Goal: Find specific page/section

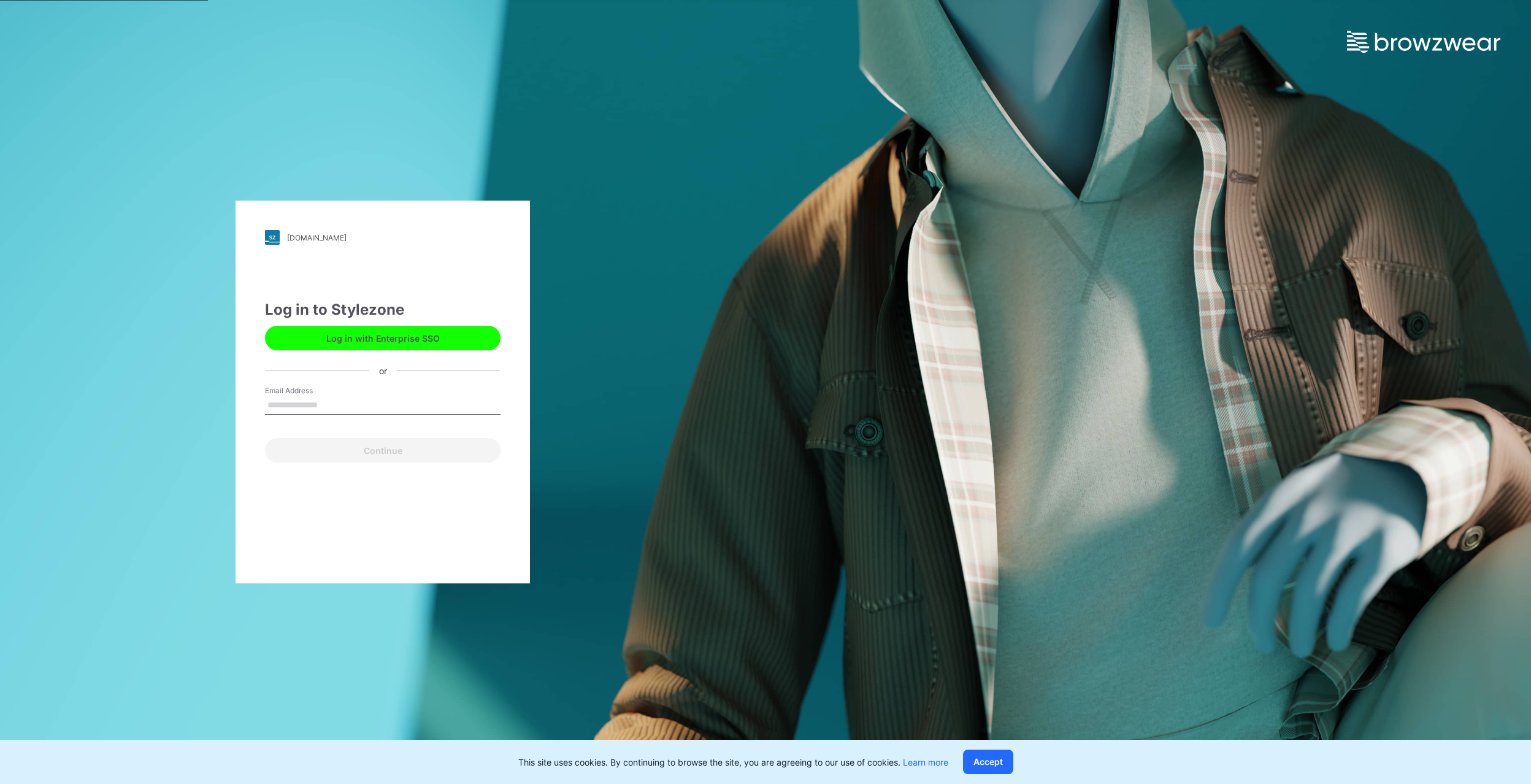
click at [316, 395] on label "Email Address" at bounding box center [308, 390] width 86 height 11
click at [316, 396] on input "Email Address" at bounding box center [383, 405] width 236 height 19
type input "**********"
click at [410, 449] on button "Continue" at bounding box center [383, 450] width 236 height 24
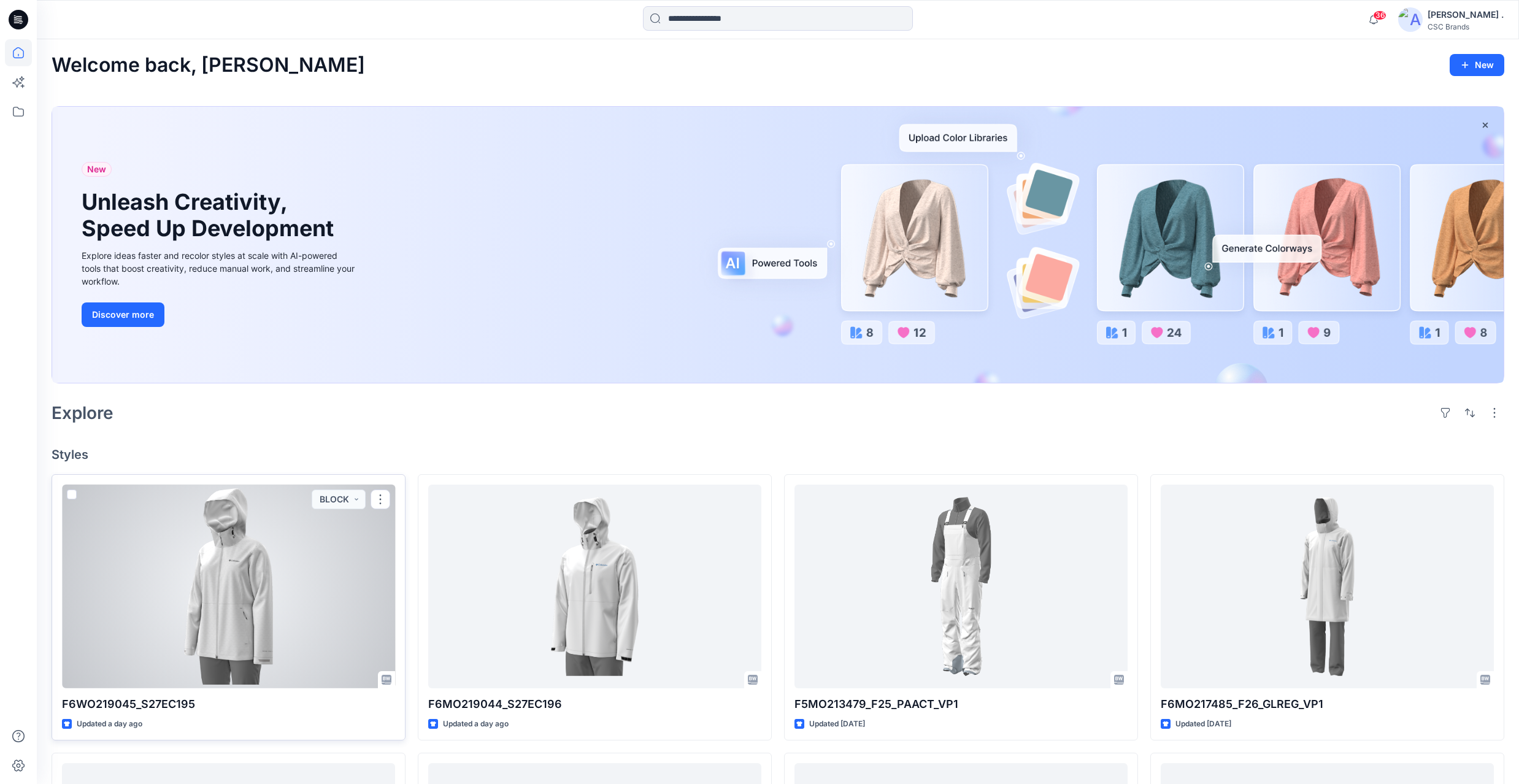
click at [308, 582] on div at bounding box center [229, 586] width 333 height 204
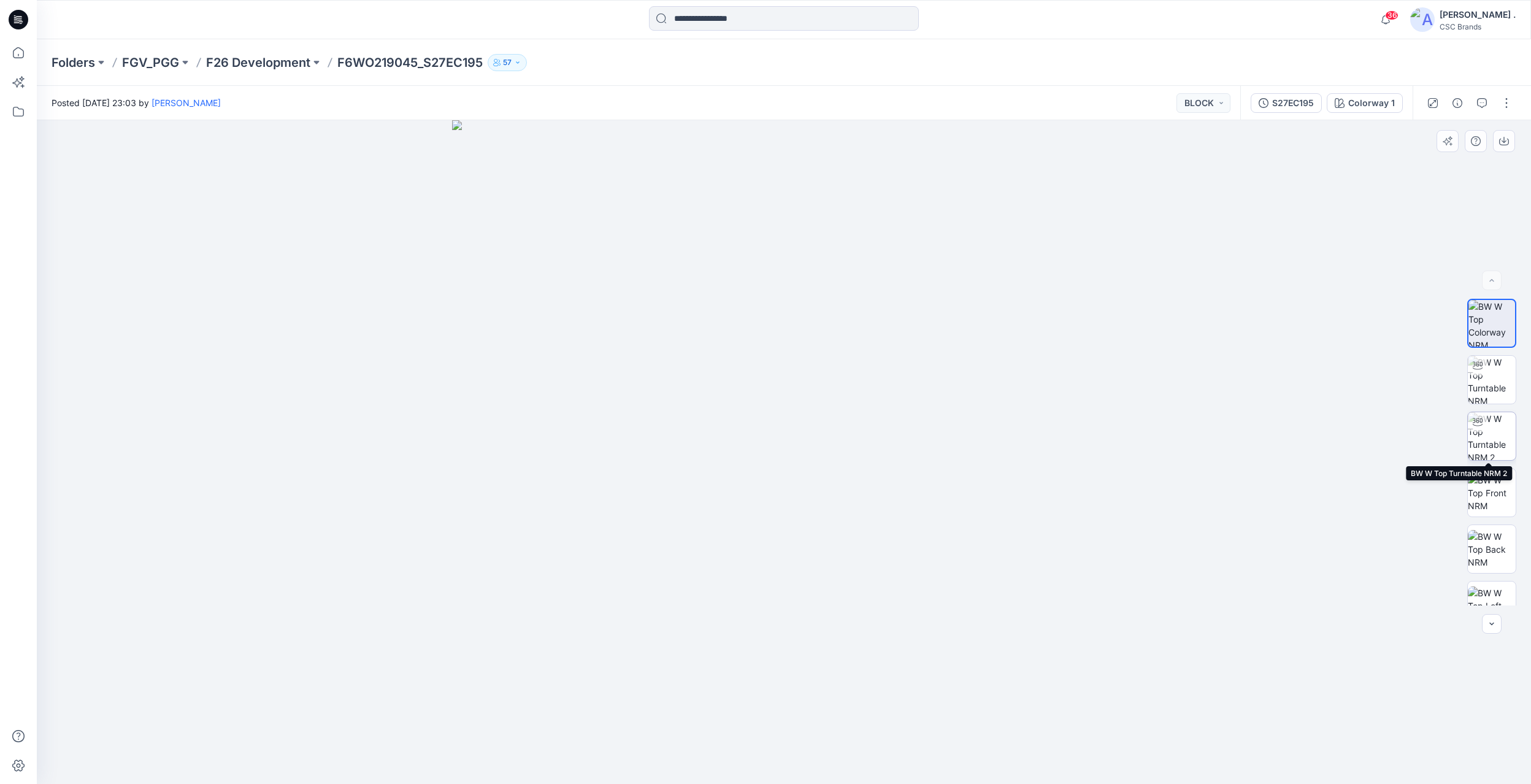
click at [1500, 440] on img at bounding box center [1491, 436] width 48 height 48
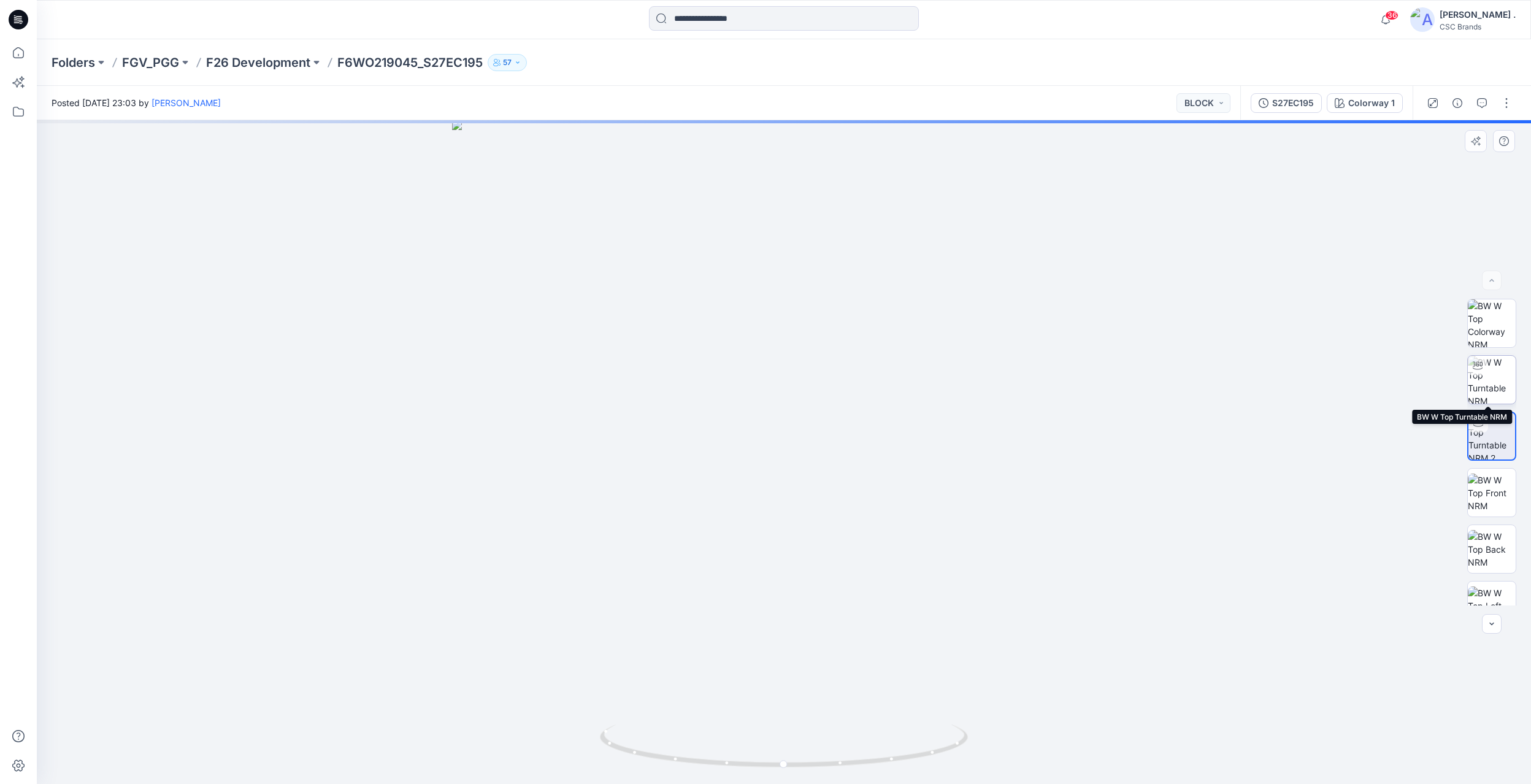
click at [1495, 378] on img at bounding box center [1491, 380] width 48 height 48
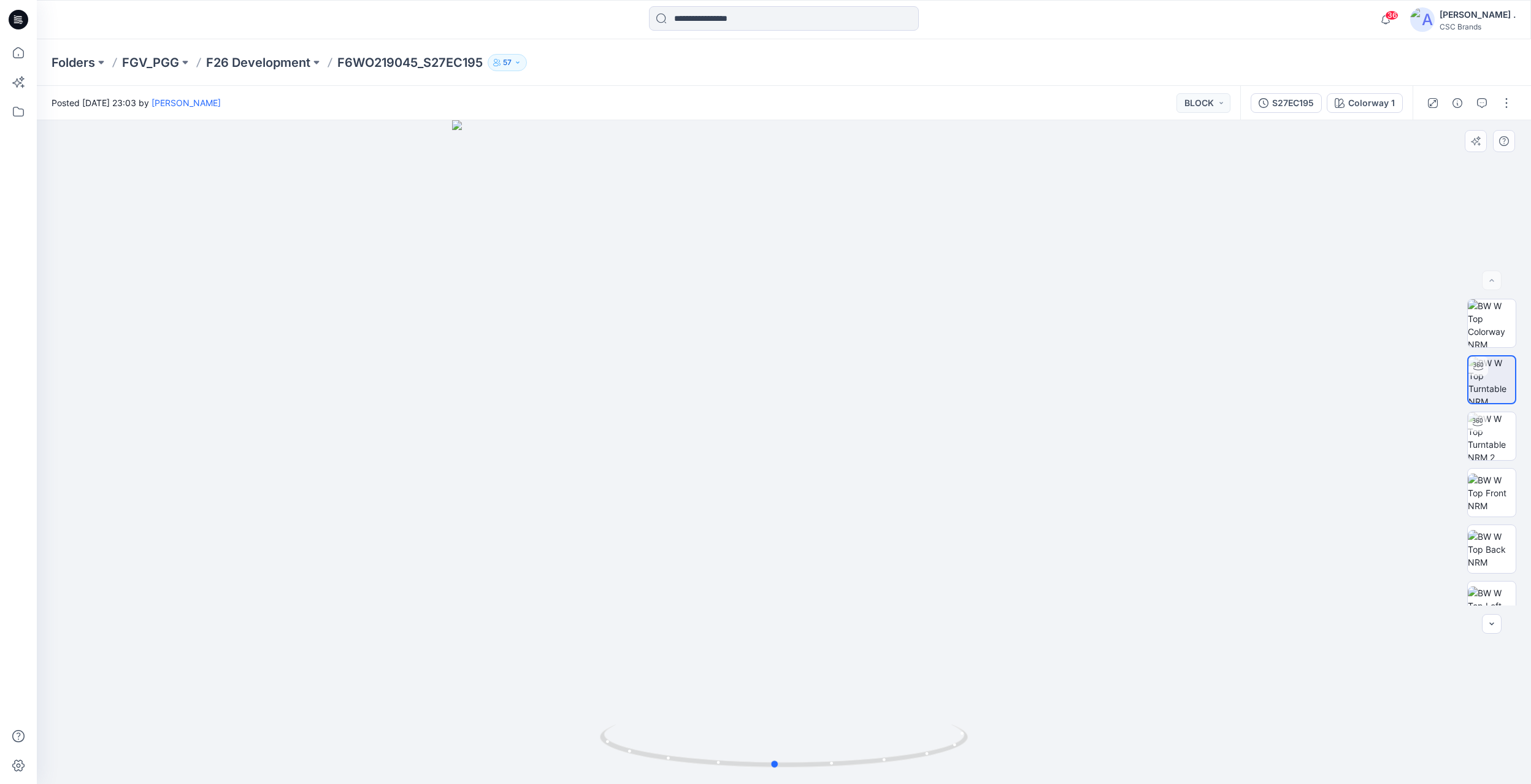
drag, startPoint x: 916, startPoint y: 611, endPoint x: 1382, endPoint y: 366, distance: 526.5
click at [1382, 366] on div at bounding box center [783, 452] width 1494 height 664
drag, startPoint x: 835, startPoint y: 623, endPoint x: 904, endPoint y: 604, distance: 71.6
click at [904, 604] on div at bounding box center [783, 452] width 1494 height 664
